Goal: Information Seeking & Learning: Learn about a topic

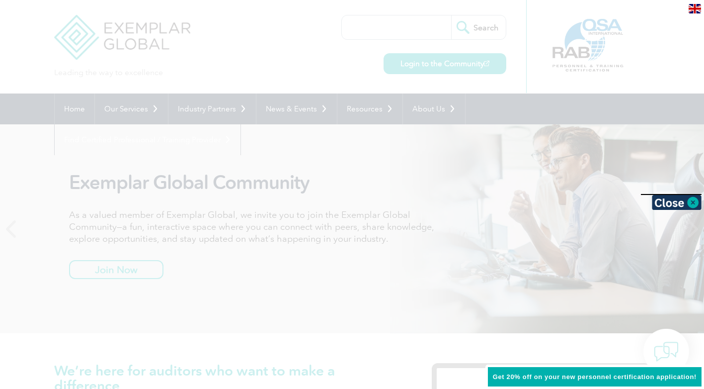
click at [401, 167] on div at bounding box center [352, 194] width 704 height 389
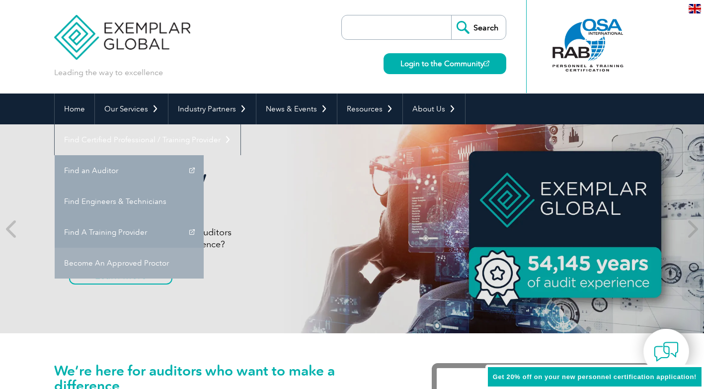
click at [204, 248] on link "Become An Approved Proctor" at bounding box center [129, 263] width 149 height 31
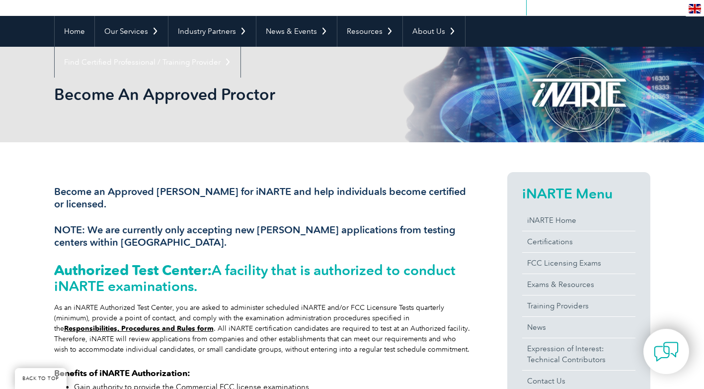
scroll to position [149, 0]
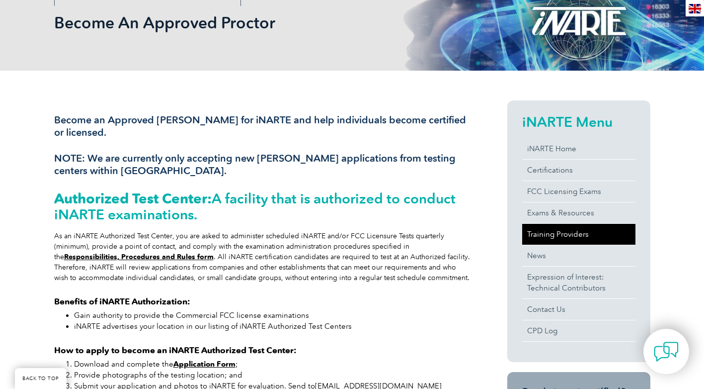
click at [562, 232] on link "Training Providers" at bounding box center [578, 234] width 113 height 21
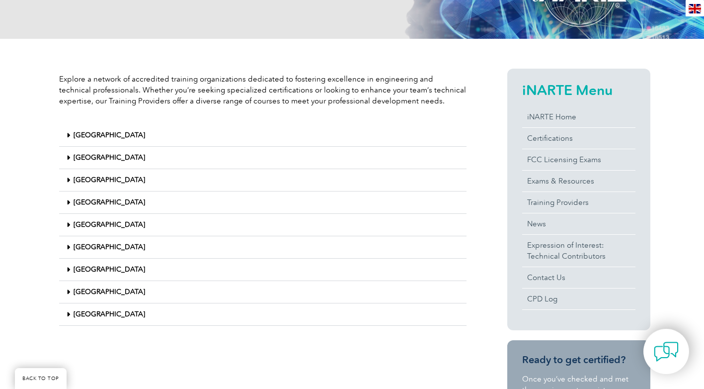
scroll to position [185, 0]
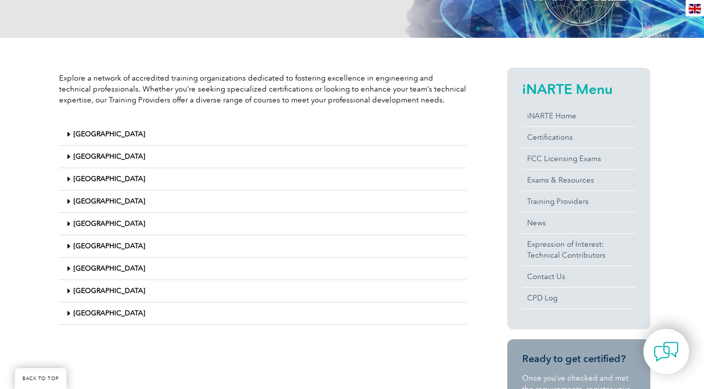
click at [84, 152] on div "India" at bounding box center [263, 157] width 408 height 22
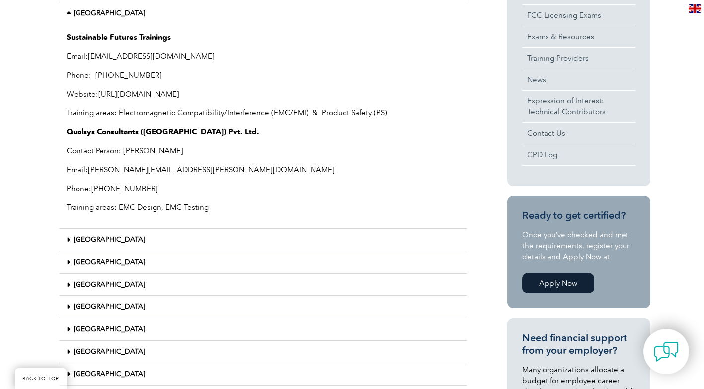
scroll to position [384, 0]
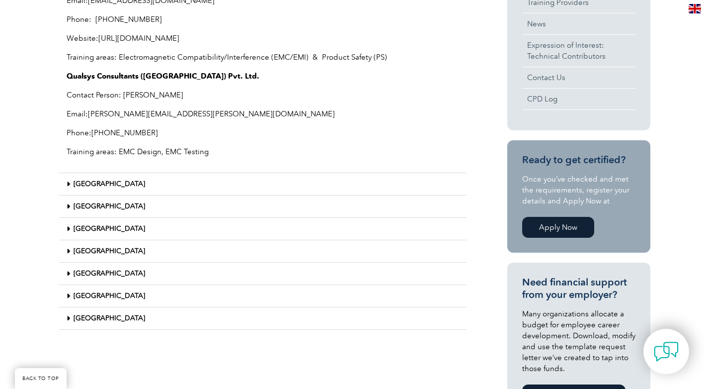
click at [93, 180] on div "Japan" at bounding box center [263, 184] width 408 height 22
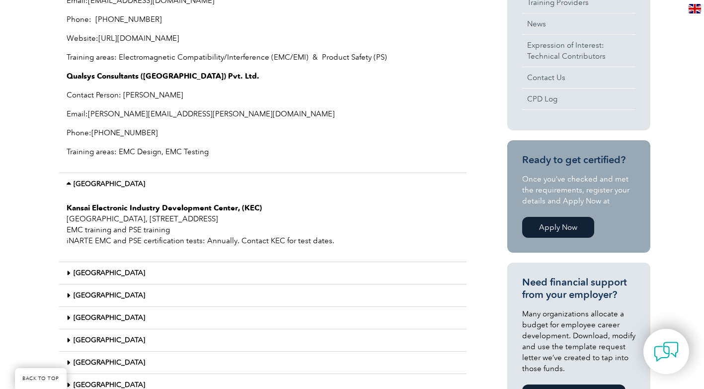
click at [93, 180] on div "Japan" at bounding box center [263, 184] width 408 height 22
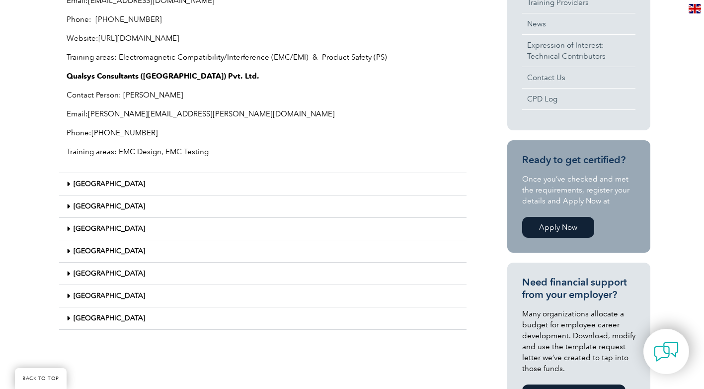
click at [93, 260] on div "[GEOGRAPHIC_DATA]" at bounding box center [263, 251] width 408 height 22
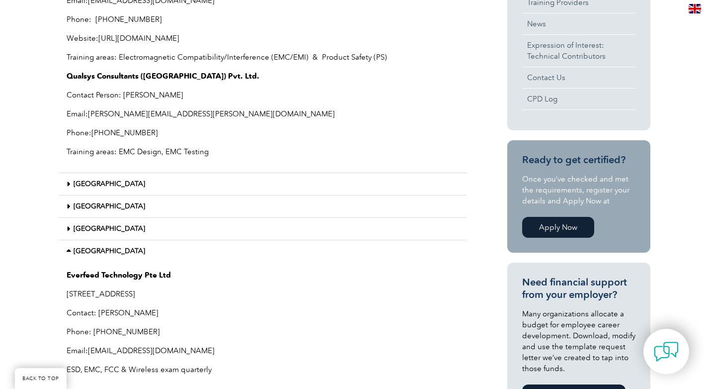
scroll to position [533, 0]
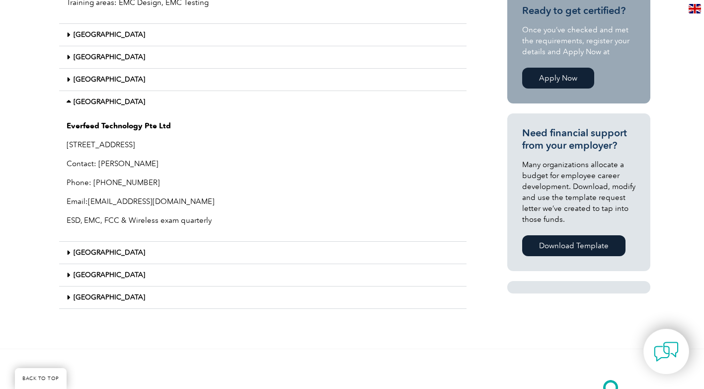
click at [133, 80] on div "Malaysia" at bounding box center [263, 80] width 408 height 22
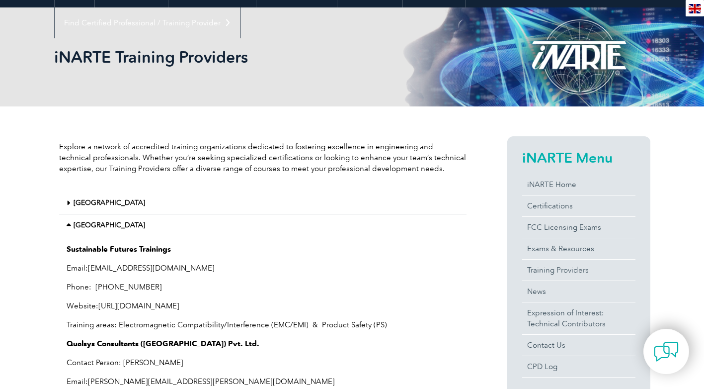
scroll to position [0, 0]
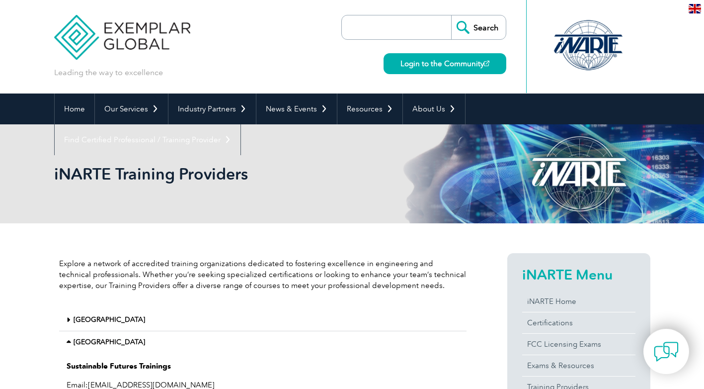
click at [405, 27] on input "search" at bounding box center [399, 27] width 104 height 24
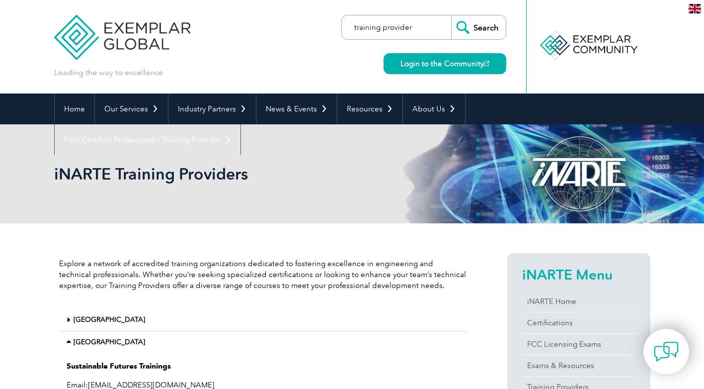
type input "training provider"
click at [451, 15] on input "Search" at bounding box center [478, 27] width 55 height 24
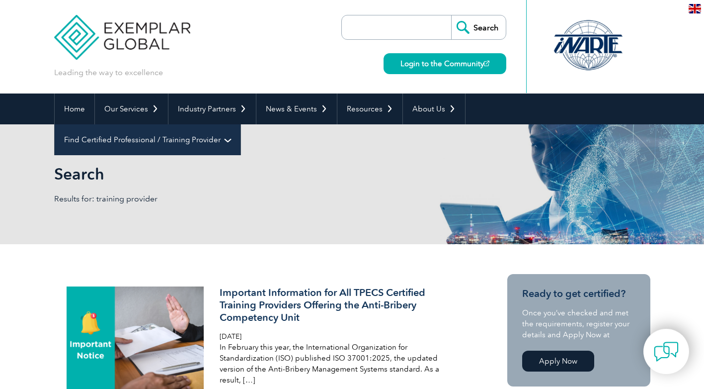
click at [241, 124] on link "Find Certified Professional / Training Provider" at bounding box center [148, 139] width 186 height 31
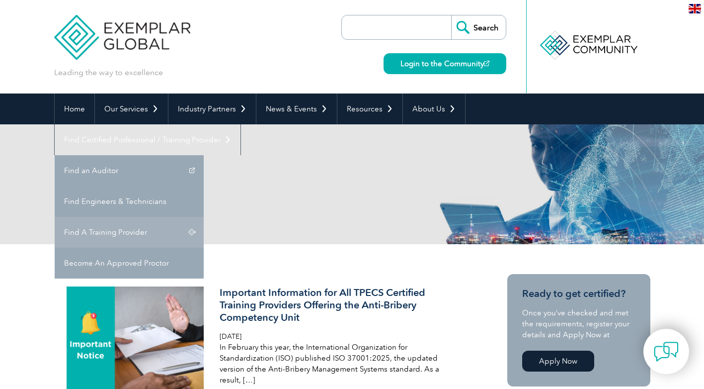
click at [204, 217] on link "Find A Training Provider" at bounding box center [129, 232] width 149 height 31
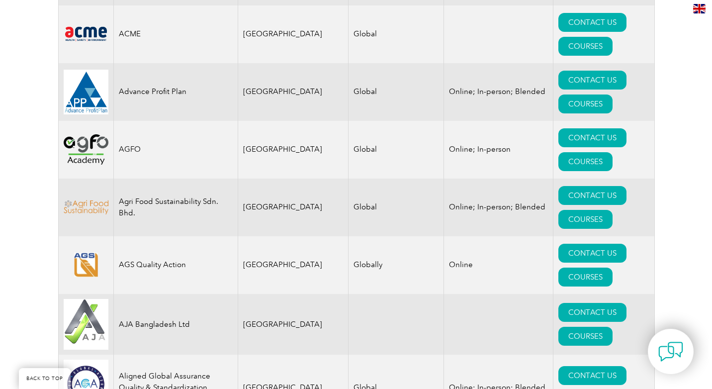
scroll to position [892, 0]
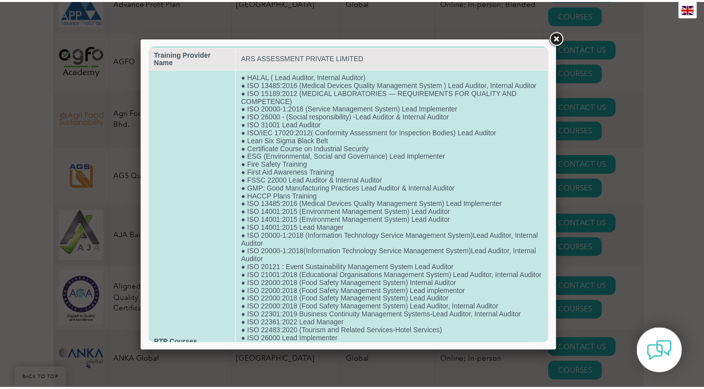
scroll to position [0, 0]
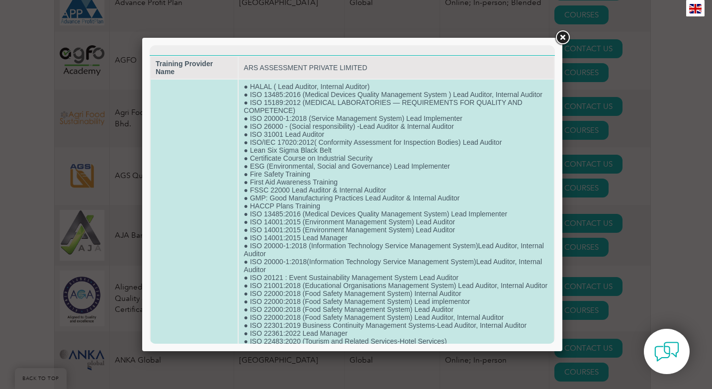
click at [280, 202] on td "● HALAL ( Lead Auditor, Internal Auditor) ● ISO 13485:2016 (Medical Devices Qua…" at bounding box center [396, 353] width 315 height 547
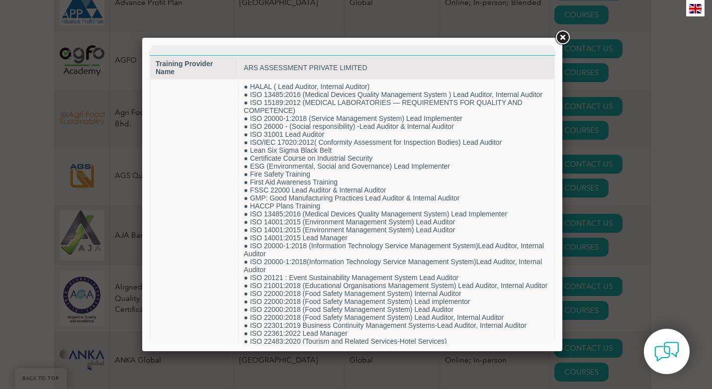
click at [585, 173] on div at bounding box center [356, 194] width 712 height 389
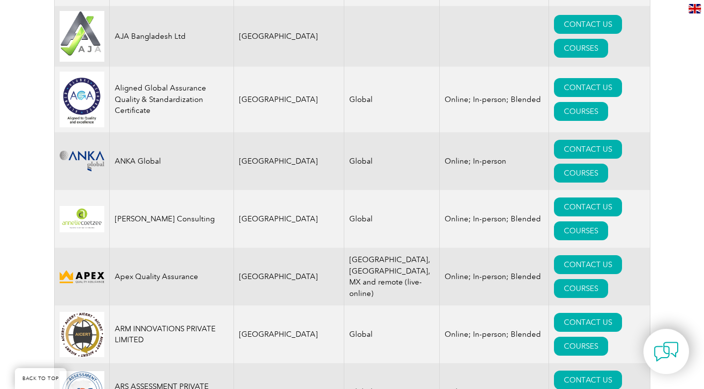
scroll to position [1041, 0]
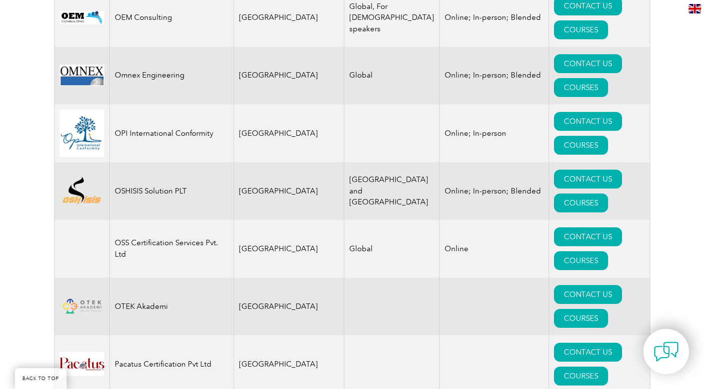
scroll to position [11293, 0]
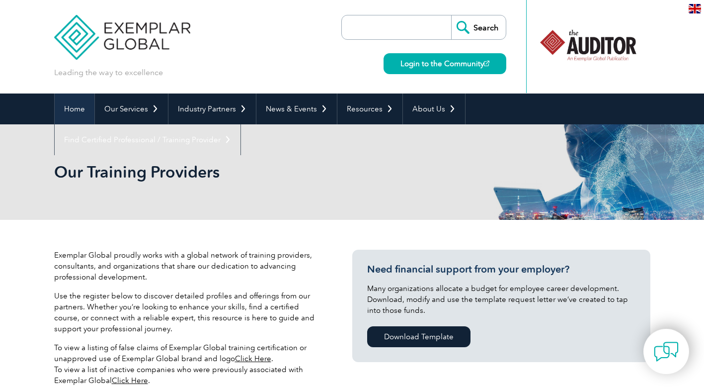
click at [85, 105] on link "Home" at bounding box center [75, 108] width 40 height 31
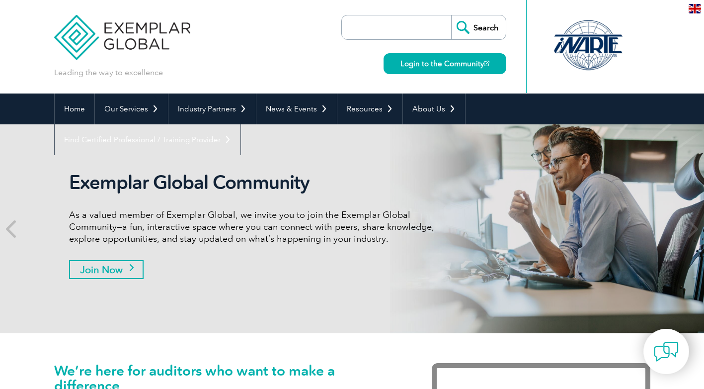
click at [123, 266] on link "Join Now" at bounding box center [106, 269] width 75 height 19
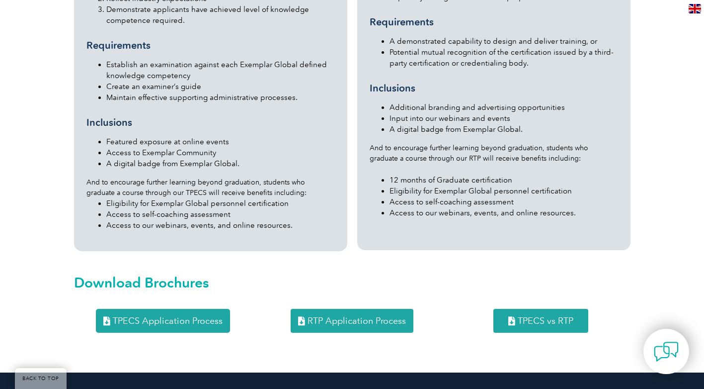
scroll to position [1190, 0]
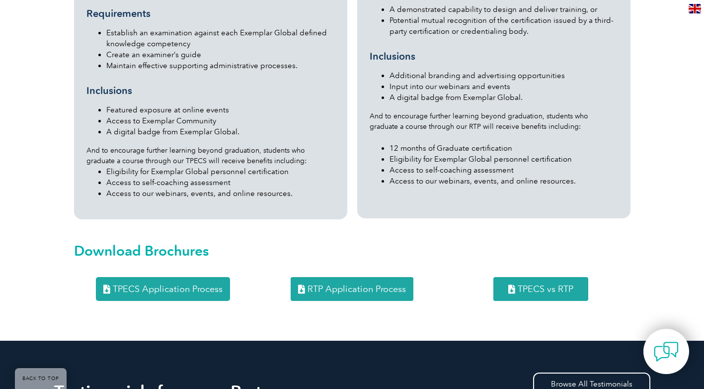
click at [360, 277] on link "RTP Application Process" at bounding box center [352, 289] width 123 height 24
